Goal: Task Accomplishment & Management: Manage account settings

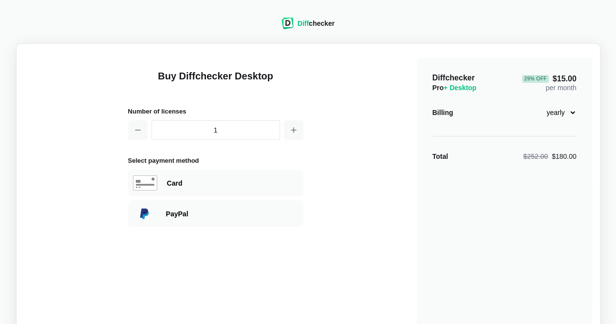
click at [324, 24] on div "Diff checker" at bounding box center [315, 23] width 37 height 10
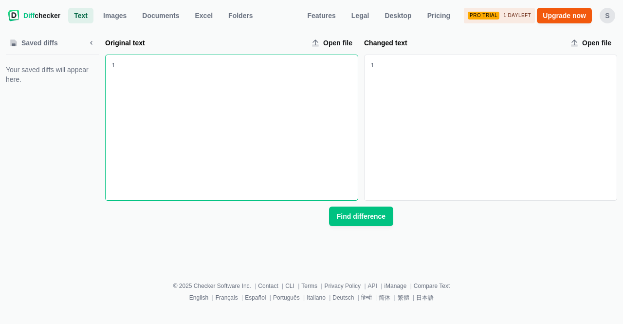
click at [612, 18] on div "S" at bounding box center [608, 16] width 16 height 16
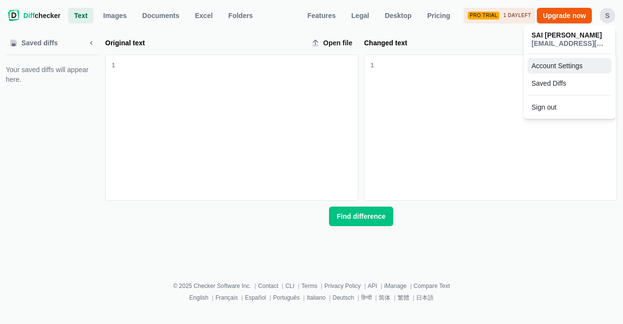
click at [562, 65] on link "Account Settings" at bounding box center [570, 66] width 84 height 16
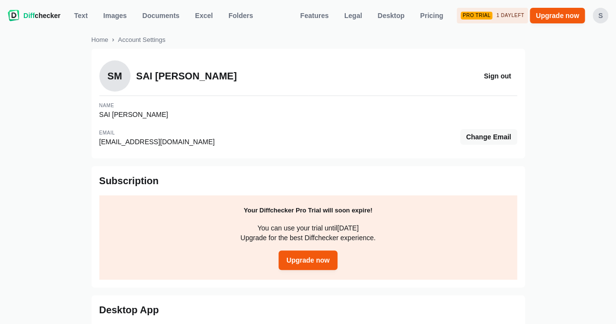
click at [482, 14] on div "Pro Trial" at bounding box center [476, 16] width 32 height 8
click at [312, 230] on p "You can use your trial until October 15, 2025 Upgrade for the best Diffchecker …" at bounding box center [308, 232] width 398 height 19
click at [311, 263] on span "Upgrade now" at bounding box center [307, 260] width 47 height 10
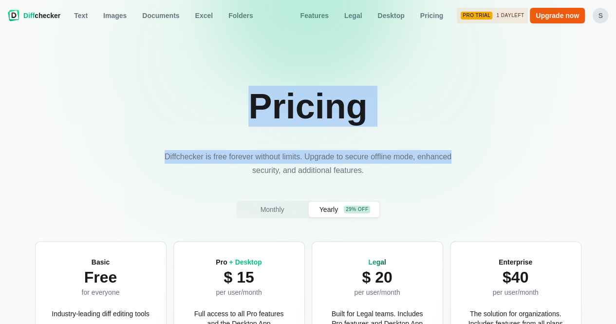
drag, startPoint x: 614, startPoint y: 23, endPoint x: 616, endPoint y: 46, distance: 22.9
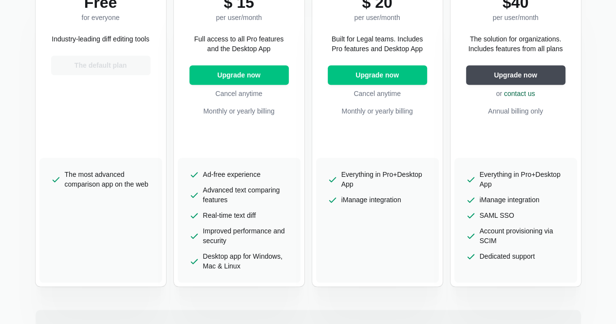
scroll to position [281, 0]
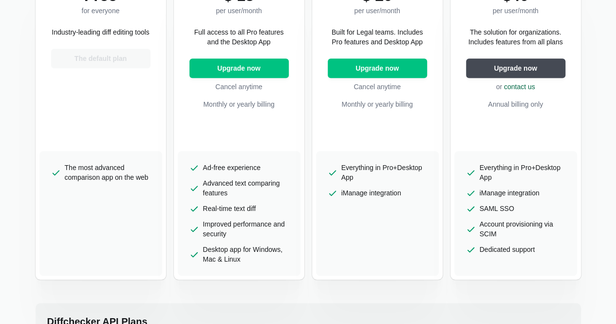
click at [140, 112] on div "Basic Free for everyone Industry-leading diff editing tools The default plan" at bounding box center [100, 57] width 123 height 187
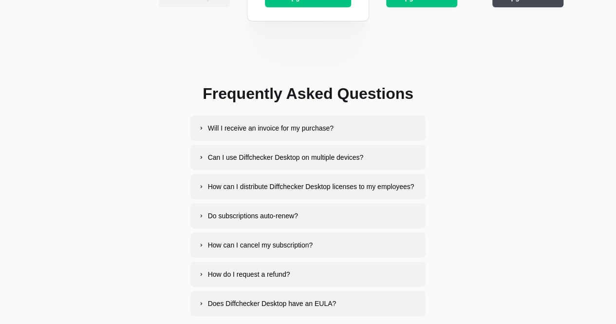
scroll to position [1864, 0]
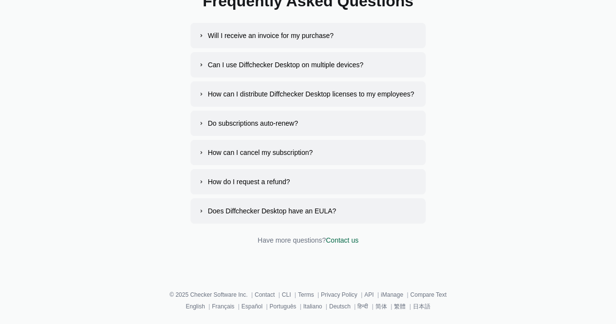
click at [211, 152] on div "How can I cancel my subscription?" at bounding box center [260, 152] width 105 height 10
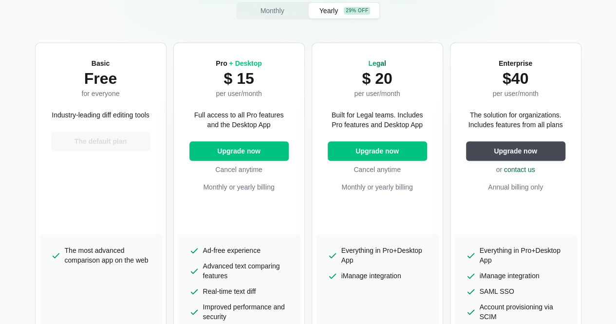
scroll to position [0, 0]
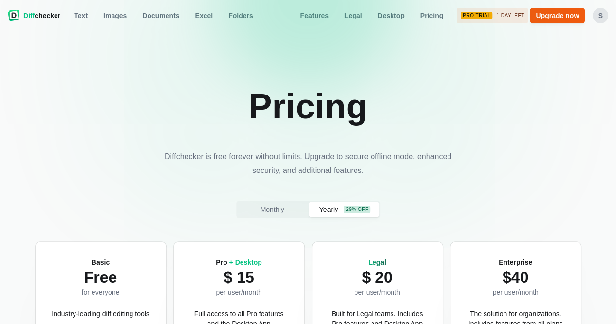
click at [599, 19] on div "S" at bounding box center [600, 16] width 16 height 16
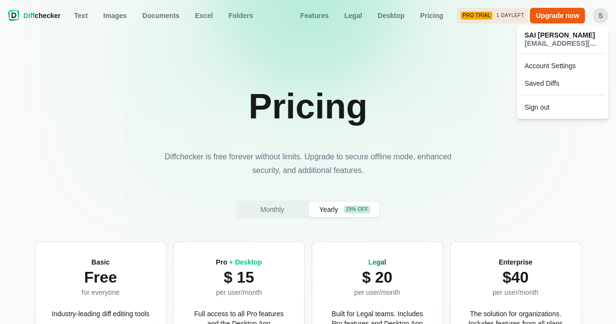
click at [569, 38] on span "SAI ANIL MULA" at bounding box center [562, 35] width 76 height 8
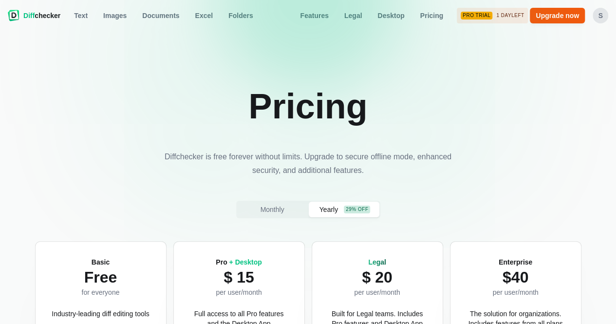
click at [601, 19] on div "S" at bounding box center [600, 16] width 16 height 16
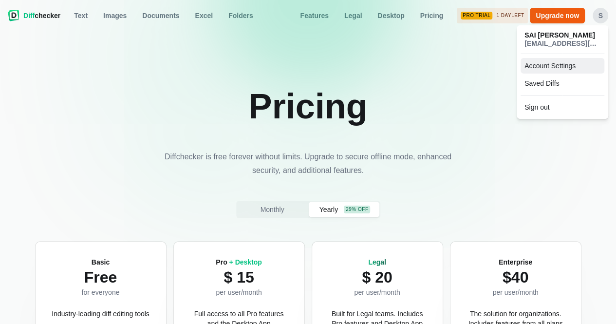
click at [555, 68] on link "Account Settings" at bounding box center [562, 66] width 84 height 16
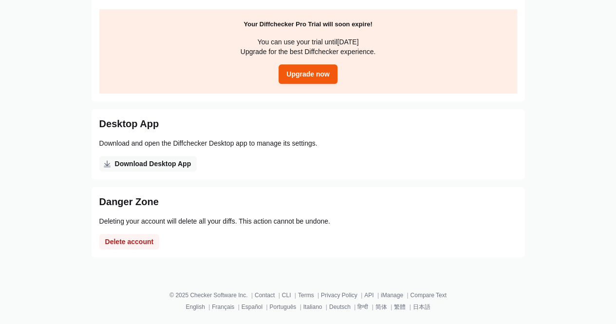
scroll to position [187, 0]
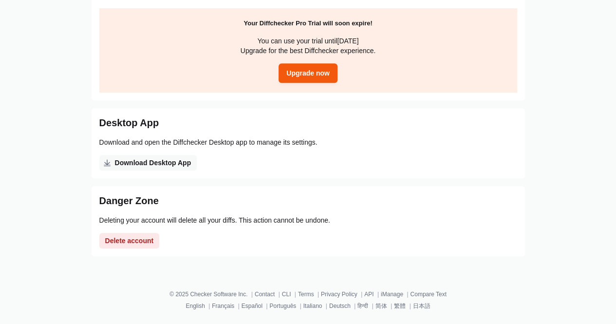
click at [136, 239] on span "Delete account" at bounding box center [129, 241] width 53 height 10
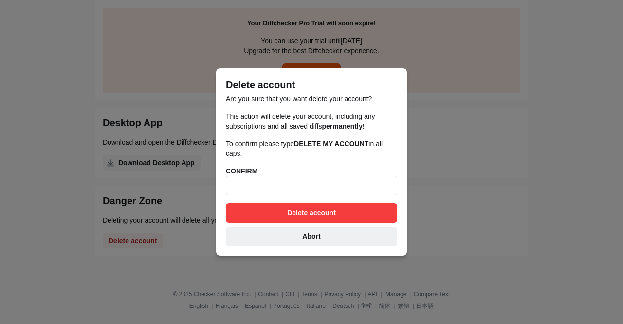
click at [324, 232] on button "Abort" at bounding box center [311, 235] width 171 height 19
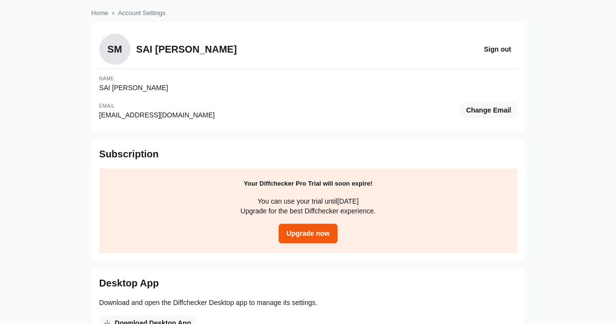
scroll to position [0, 0]
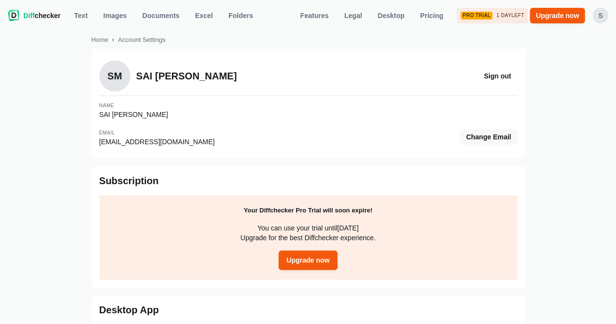
click at [597, 23] on div "S" at bounding box center [600, 16] width 16 height 16
click at [545, 45] on span "anil.sai030883@gmail.com" at bounding box center [562, 43] width 76 height 8
click at [483, 18] on div "Pro Trial" at bounding box center [476, 16] width 32 height 8
click at [494, 21] on div "Pro Trial 1 day left" at bounding box center [492, 16] width 71 height 16
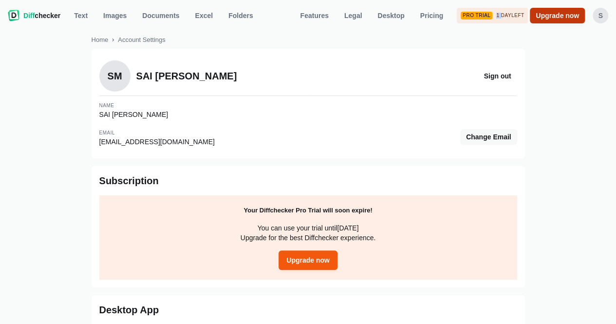
click at [548, 21] on link "Upgrade now" at bounding box center [557, 16] width 55 height 16
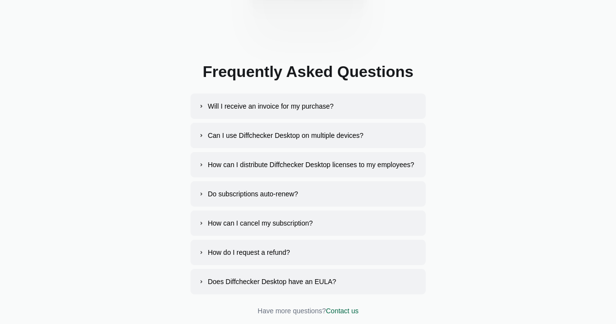
scroll to position [1864, 0]
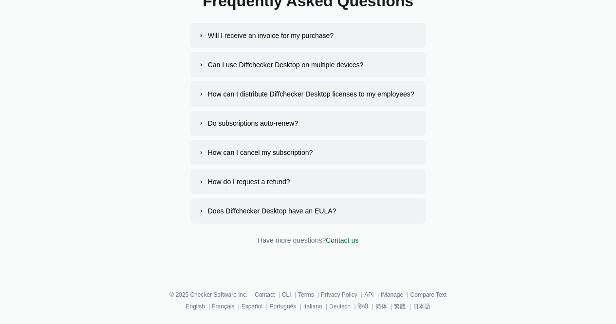
click at [348, 237] on link "Contact us" at bounding box center [342, 240] width 33 height 8
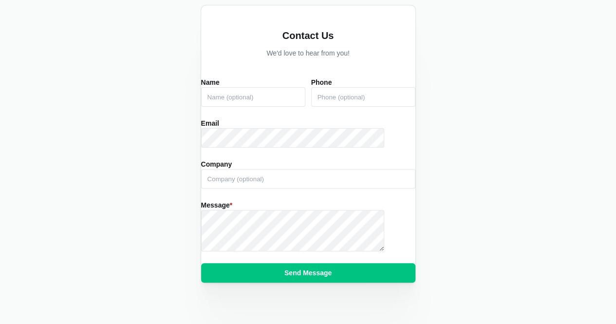
scroll to position [87, 0]
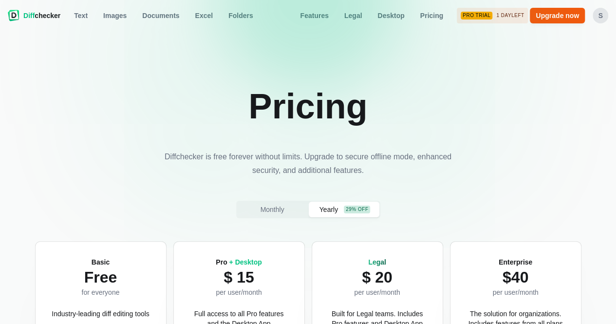
click at [16, 19] on img at bounding box center [14, 16] width 12 height 12
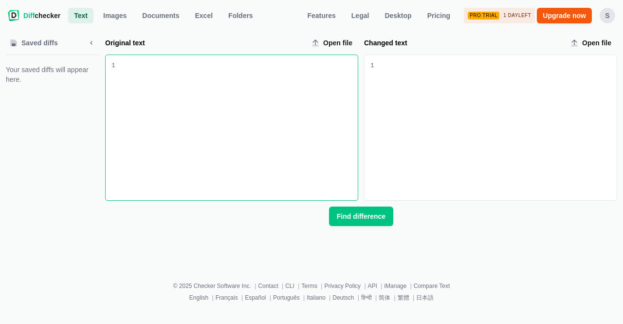
click at [608, 13] on div "S" at bounding box center [608, 16] width 16 height 16
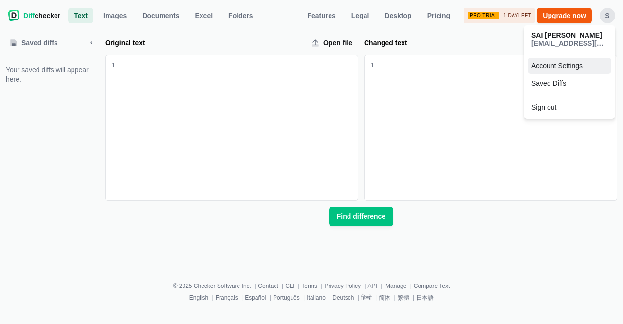
click at [558, 69] on link "Account Settings" at bounding box center [570, 66] width 84 height 16
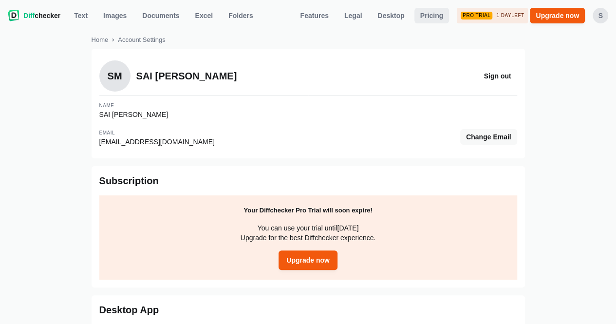
click at [431, 12] on span "Pricing" at bounding box center [431, 16] width 27 height 10
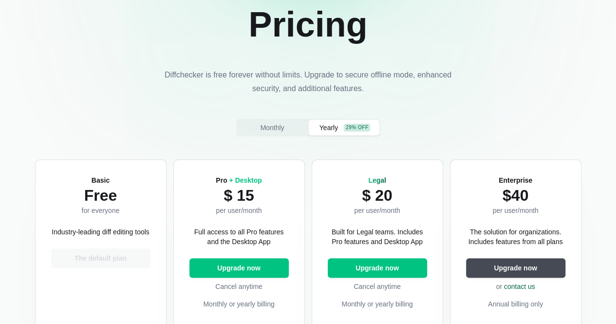
scroll to position [73, 0]
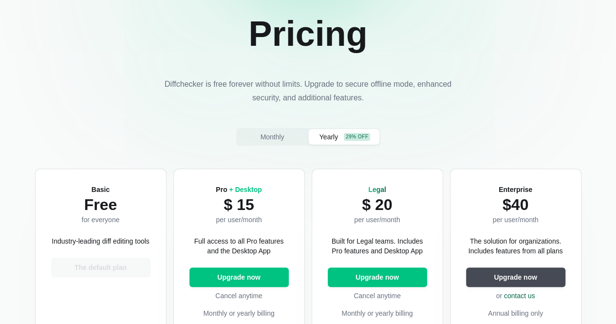
click at [132, 203] on div "Basic Free for everyone Industry-leading diff editing tools The default plan" at bounding box center [100, 266] width 123 height 187
click at [104, 235] on div "Basic Free for everyone Industry-leading diff editing tools The default plan" at bounding box center [100, 266] width 123 height 187
click at [110, 260] on div "Basic Free for everyone Industry-leading diff editing tools The default plan" at bounding box center [100, 266] width 123 height 187
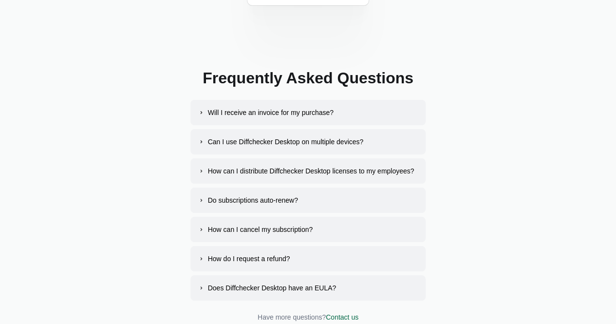
scroll to position [1790, 0]
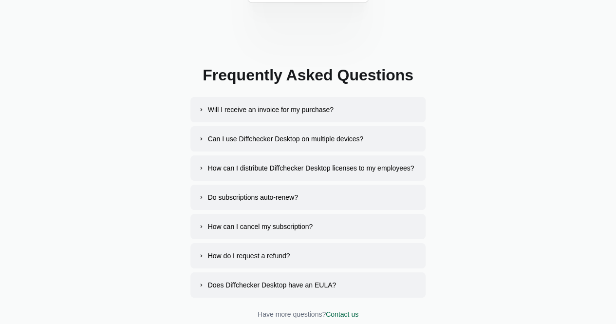
click at [253, 255] on div "How do I request a refund?" at bounding box center [249, 256] width 82 height 10
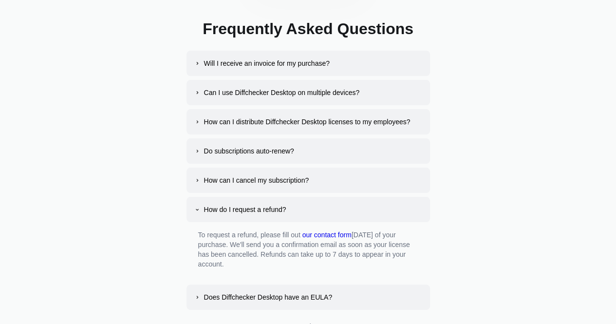
scroll to position [1872, 0]
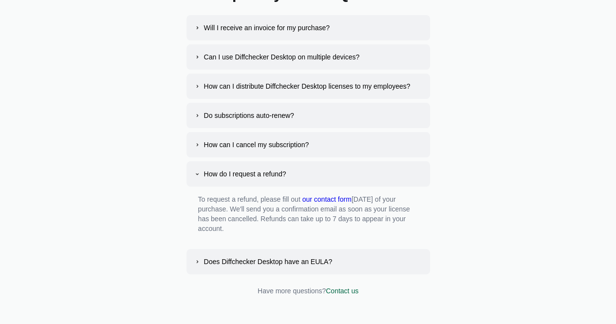
click at [264, 144] on div "How can I cancel my subscription?" at bounding box center [256, 145] width 105 height 10
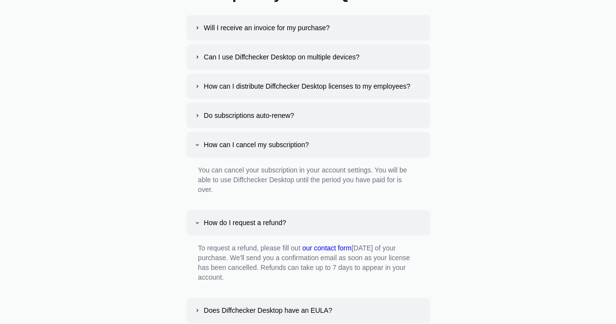
scroll to position [1971, 0]
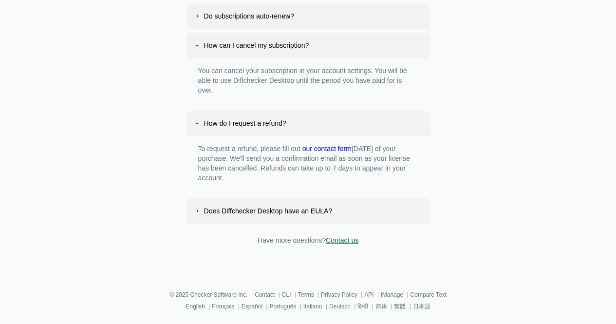
click at [343, 242] on link "Contact us" at bounding box center [342, 240] width 33 height 8
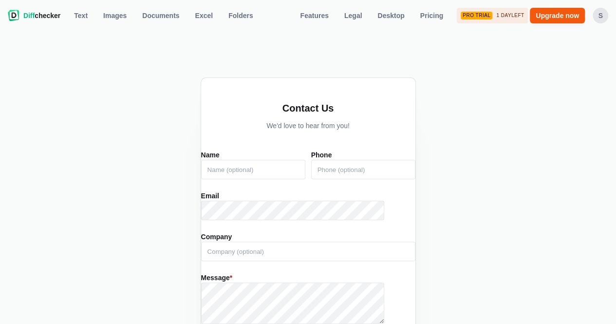
click at [259, 175] on input "Name" at bounding box center [253, 169] width 104 height 19
type input "SAI ANIL KUMAR MULA"
type input "2489336093"
type input "Sai Anil Kumar Mula"
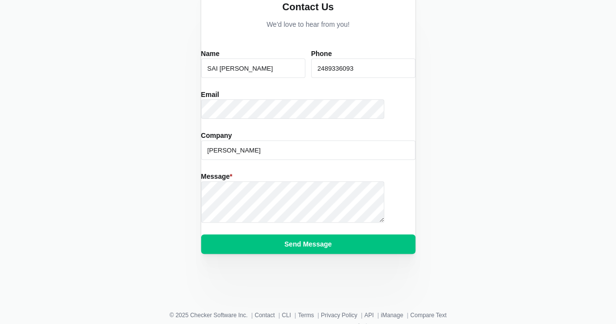
scroll to position [119, 0]
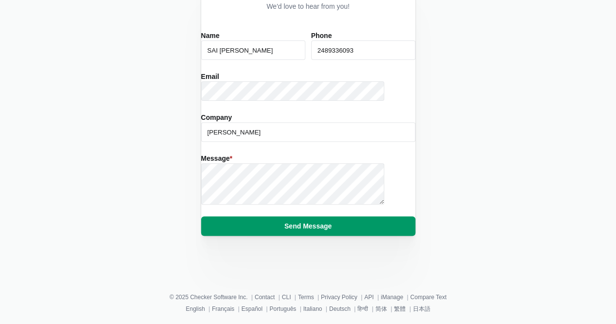
click at [326, 231] on button "Send Message" at bounding box center [308, 225] width 214 height 19
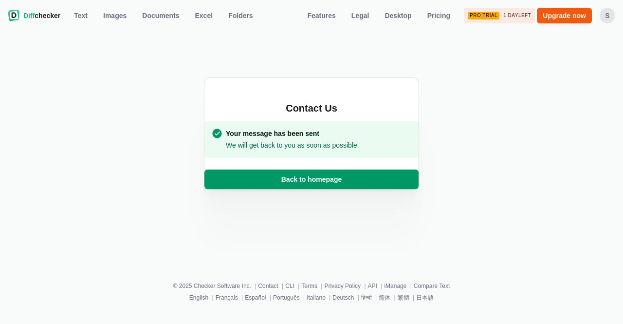
click at [327, 182] on span "Back to homepage" at bounding box center [311, 179] width 64 height 10
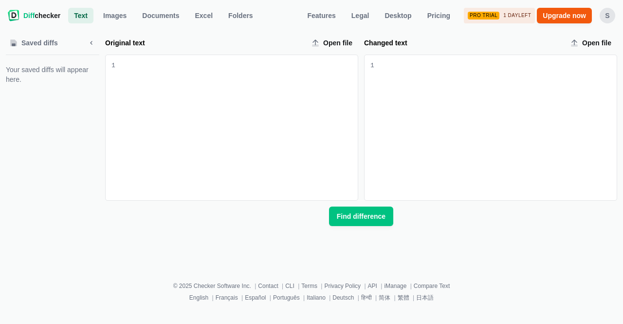
click at [525, 20] on div "Pro Trial 1 day left" at bounding box center [499, 16] width 71 height 16
click at [608, 15] on div "S" at bounding box center [608, 16] width 16 height 16
click at [580, 38] on span "SAI ANIL MULA" at bounding box center [569, 35] width 76 height 8
click at [609, 16] on div "S" at bounding box center [608, 16] width 16 height 16
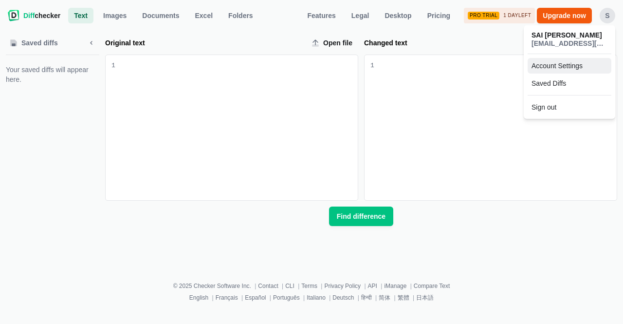
click at [574, 71] on link "Account Settings" at bounding box center [570, 66] width 84 height 16
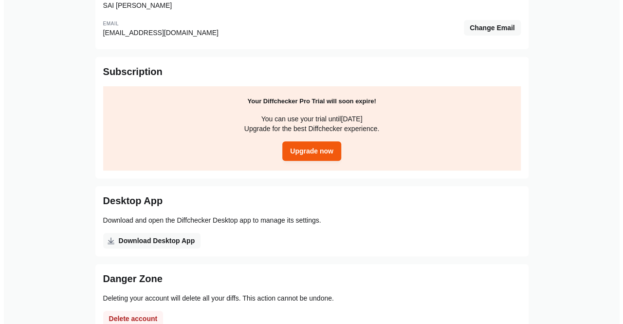
scroll to position [175, 0]
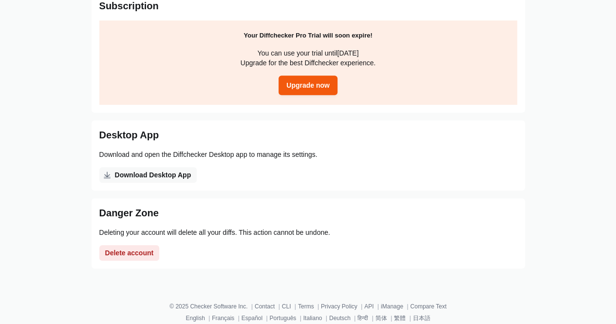
click at [134, 255] on span "Delete account" at bounding box center [129, 253] width 53 height 10
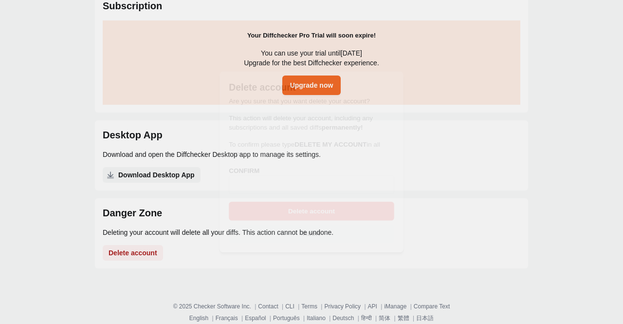
click at [282, 182] on input at bounding box center [311, 185] width 171 height 19
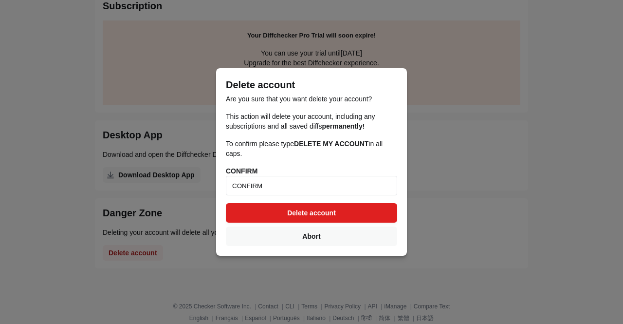
click at [326, 213] on button "Delete account" at bounding box center [311, 212] width 171 height 19
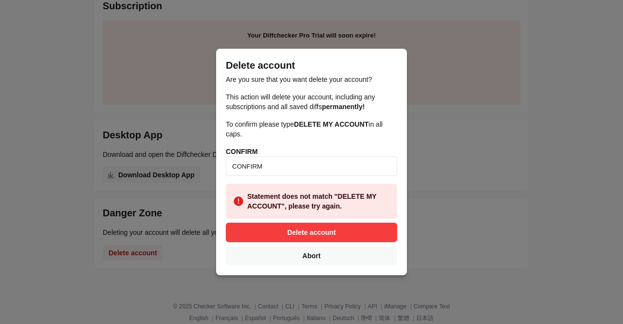
click at [275, 162] on input "CONFIRM" at bounding box center [311, 165] width 171 height 19
drag, startPoint x: 275, startPoint y: 162, endPoint x: 186, endPoint y: 174, distance: 90.0
click at [186, 174] on div "Delete account Are you sure that you want delete your account? This action will…" at bounding box center [311, 162] width 623 height 324
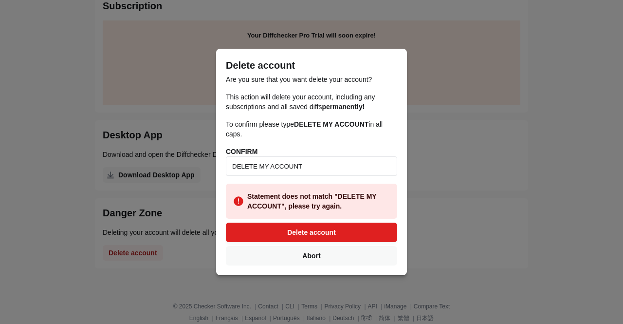
type input "DELETE MY ACCOUNT"
click at [324, 228] on span "Delete account" at bounding box center [311, 232] width 53 height 10
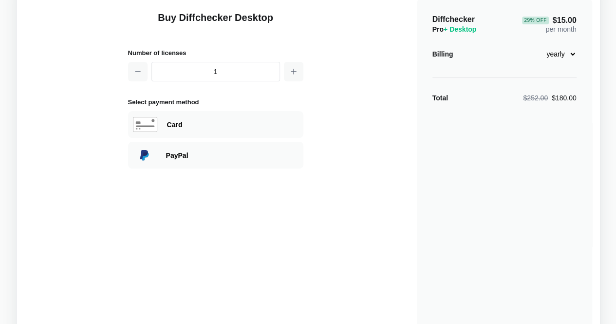
scroll to position [60, 0]
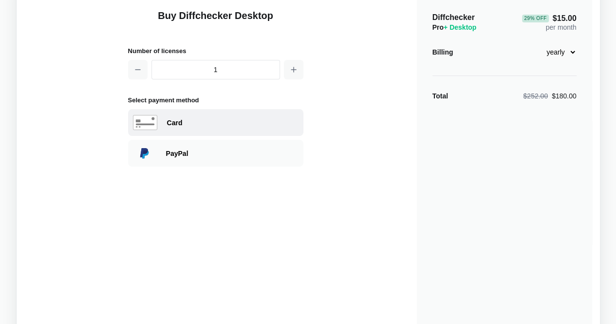
click at [219, 121] on div "Card" at bounding box center [232, 123] width 131 height 10
select select "[GEOGRAPHIC_DATA]"
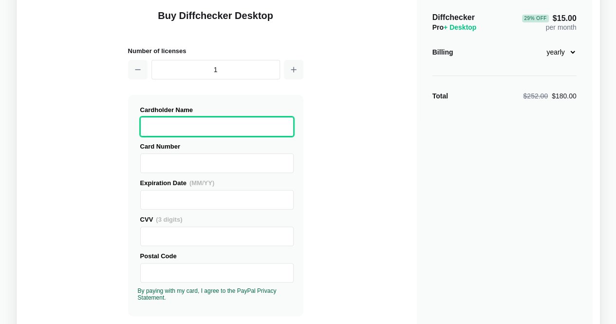
scroll to position [0, 0]
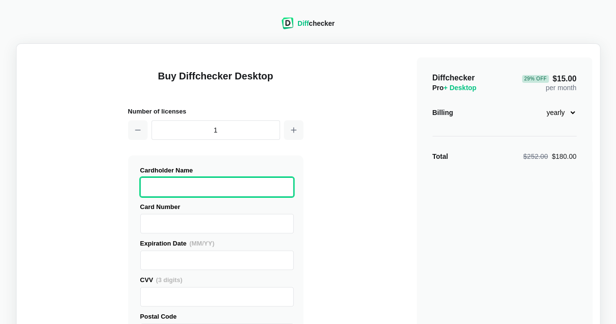
click at [538, 113] on select "monthly yearly" at bounding box center [555, 112] width 42 height 17
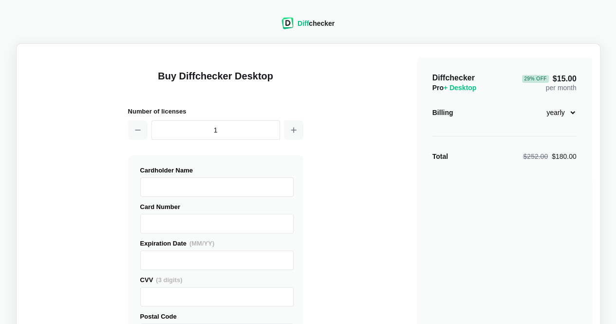
select select "desktop-monthly-21"
click at [534, 104] on select "monthly yearly" at bounding box center [555, 112] width 42 height 17
